Goal: Find specific page/section: Find specific page/section

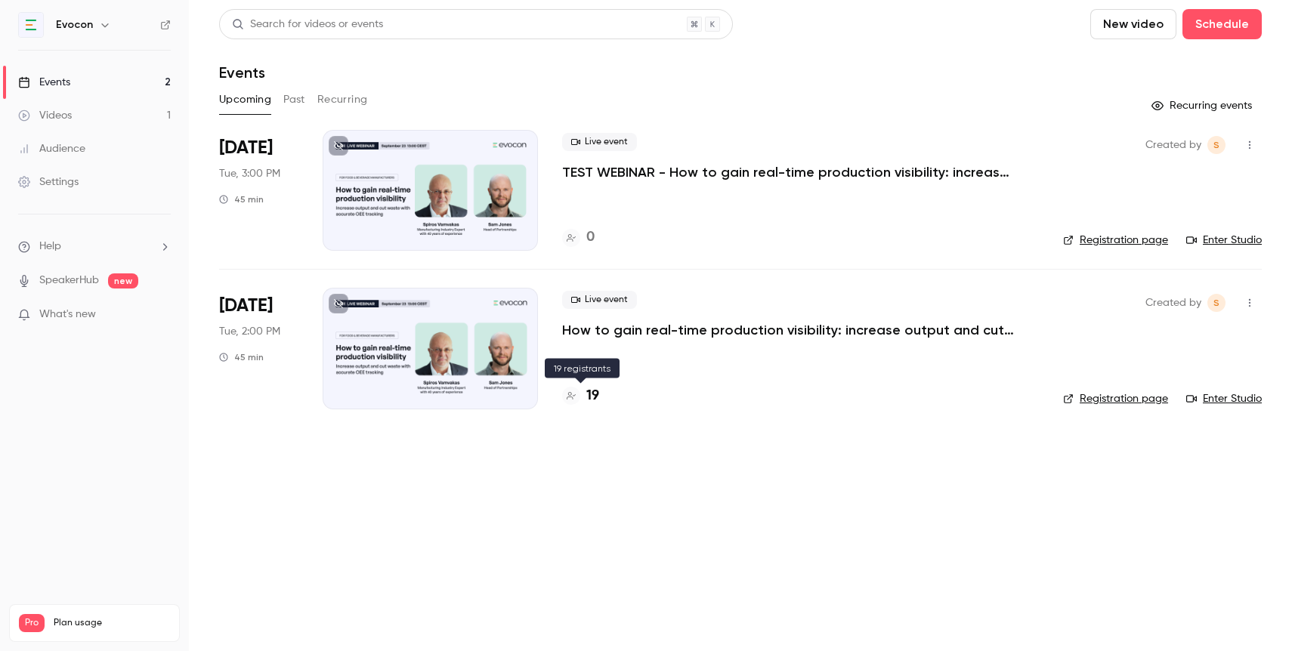
click at [595, 394] on h4 "19" at bounding box center [592, 396] width 13 height 20
